Goal: Task Accomplishment & Management: Use online tool/utility

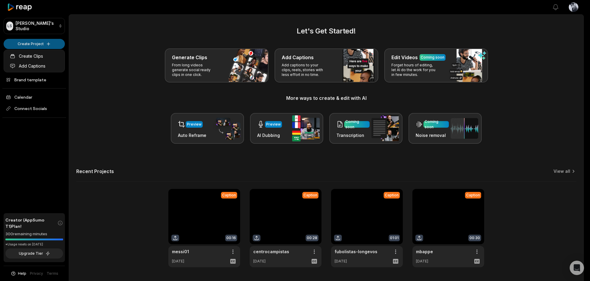
click at [56, 45] on html "LS Luca's Studio Create Project Home Projects Brand template Calendar Connect S…" at bounding box center [295, 140] width 590 height 281
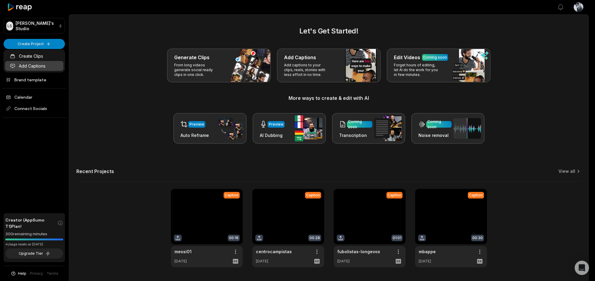
click at [45, 63] on link "Add Captions" at bounding box center [34, 66] width 58 height 10
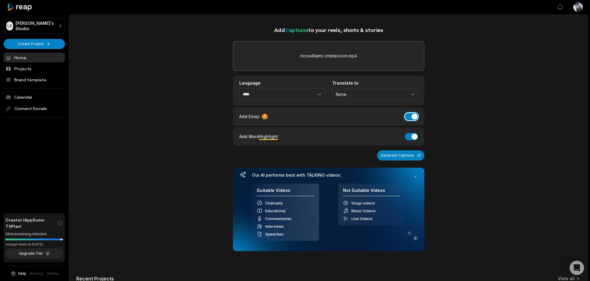
click at [413, 117] on button "Add Emoji" at bounding box center [411, 116] width 13 height 7
click at [320, 95] on icon "button" at bounding box center [320, 94] width 6 height 6
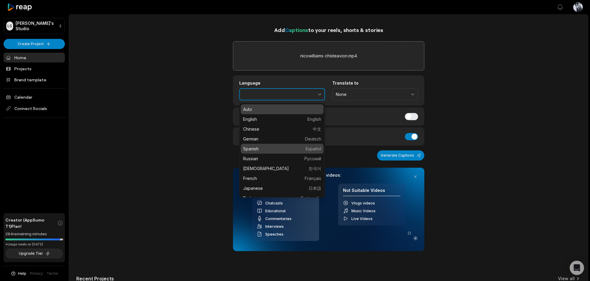
type input "*******"
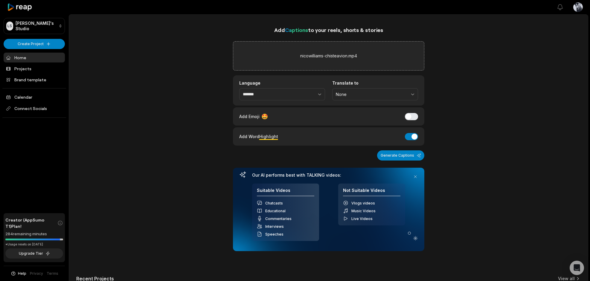
drag, startPoint x: 399, startPoint y: 155, endPoint x: 422, endPoint y: 131, distance: 33.2
click at [475, 130] on div "Add Captions to your reels, shorts & stories nicowilliams-chisteavion.mp4 Langu…" at bounding box center [328, 200] width 519 height 349
drag, startPoint x: 412, startPoint y: 133, endPoint x: 413, endPoint y: 137, distance: 4.0
click at [412, 134] on button "Add Word Highlight" at bounding box center [411, 136] width 13 height 7
click at [397, 156] on button "Generate Captions" at bounding box center [400, 156] width 47 height 10
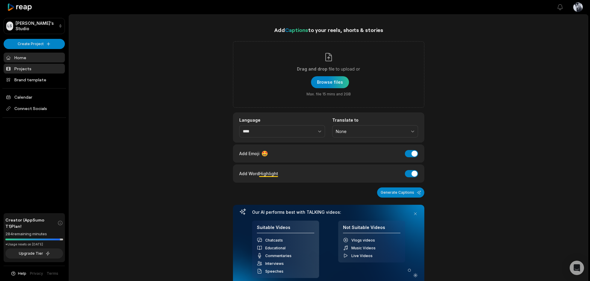
click at [30, 69] on link "Projects" at bounding box center [34, 69] width 61 height 10
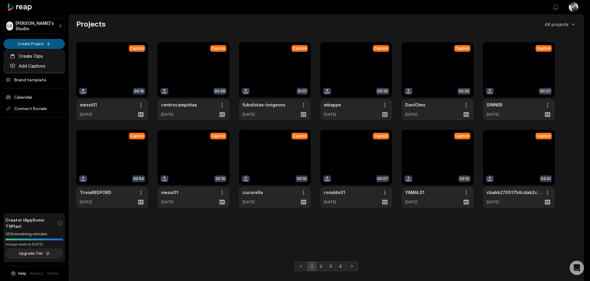
click at [48, 43] on html "[PERSON_NAME] Studio Create Project Home Projects Brand template Calendar Conne…" at bounding box center [295, 140] width 590 height 281
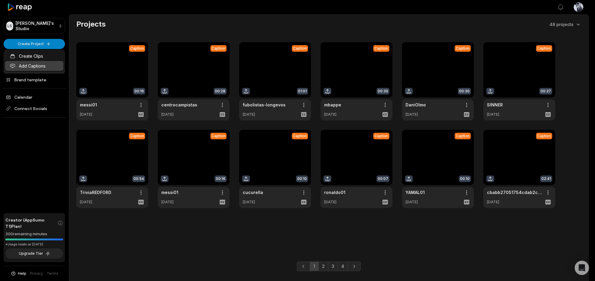
click at [42, 62] on link "Add Captions" at bounding box center [34, 66] width 58 height 10
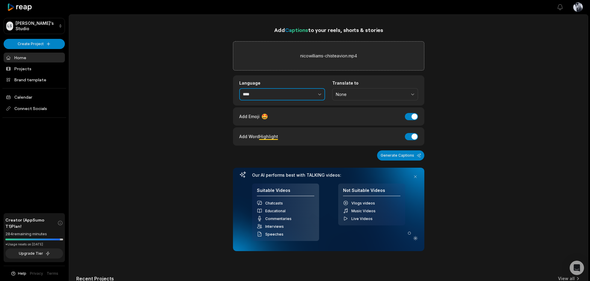
click at [308, 95] on button "button" at bounding box center [307, 94] width 37 height 13
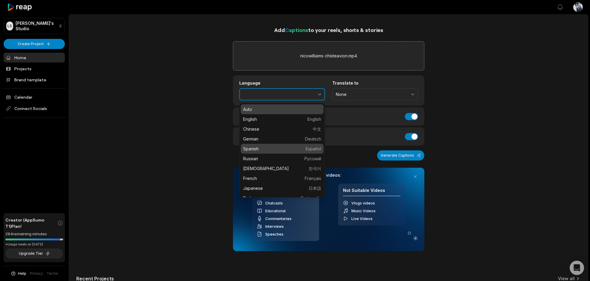
type input "*******"
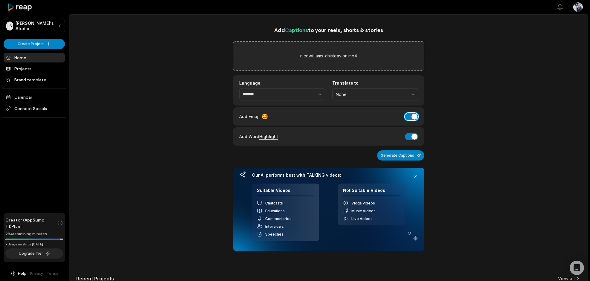
click at [412, 119] on button "Add Emoji" at bounding box center [411, 116] width 13 height 7
drag, startPoint x: 409, startPoint y: 134, endPoint x: 401, endPoint y: 156, distance: 23.7
click at [409, 135] on button "Add Word Highlight" at bounding box center [411, 136] width 13 height 7
click at [400, 158] on button "Generate Captions" at bounding box center [400, 156] width 47 height 10
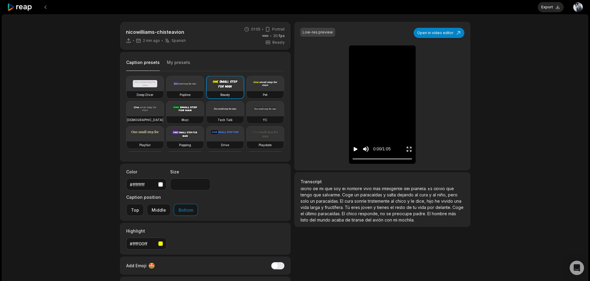
scroll to position [55, 0]
click at [186, 186] on input "**" at bounding box center [190, 185] width 40 height 12
click at [547, 10] on button "Export" at bounding box center [551, 7] width 26 height 10
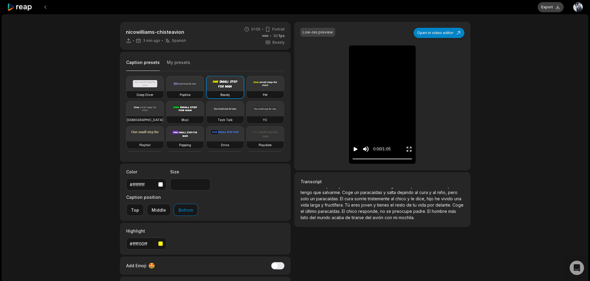
type input "**"
